Goal: Book appointment/travel/reservation

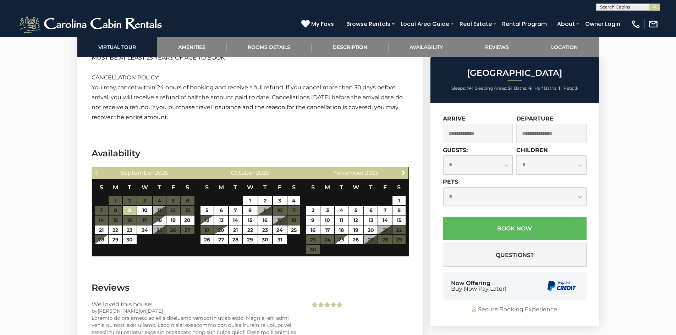
scroll to position [2151, 0]
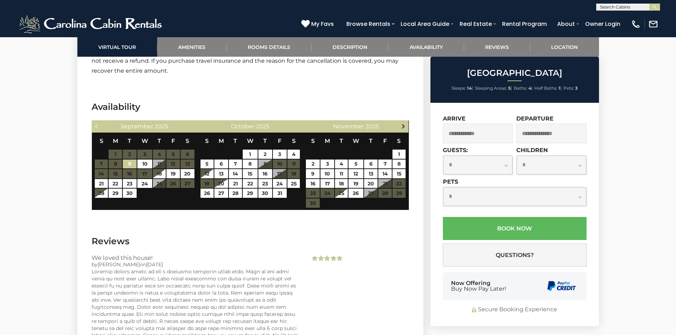
click at [404, 123] on span "Next" at bounding box center [403, 126] width 6 height 6
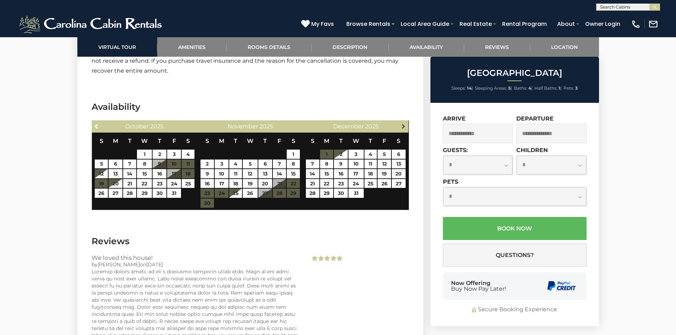
click at [404, 123] on span "Next" at bounding box center [403, 126] width 6 height 6
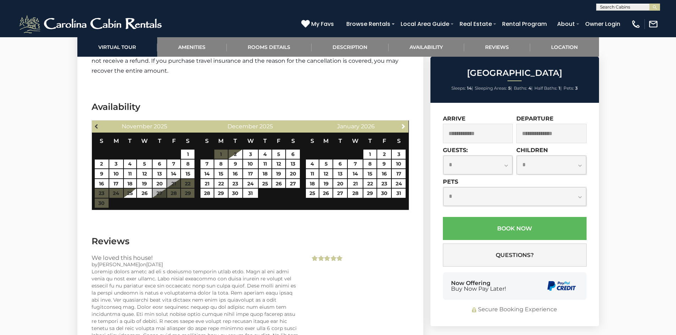
click at [97, 123] on span "Previous" at bounding box center [97, 126] width 6 height 6
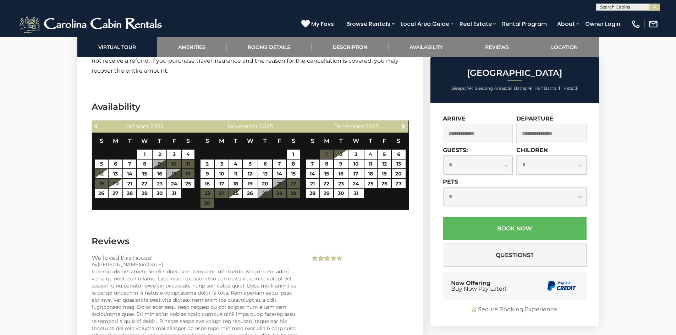
click at [97, 123] on span "Previous" at bounding box center [97, 126] width 6 height 6
